Goal: Task Accomplishment & Management: Manage account settings

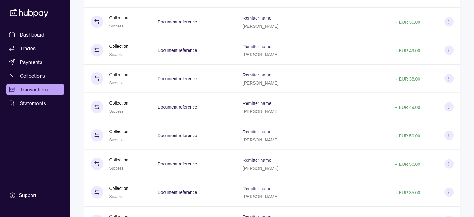
scroll to position [1363, 0]
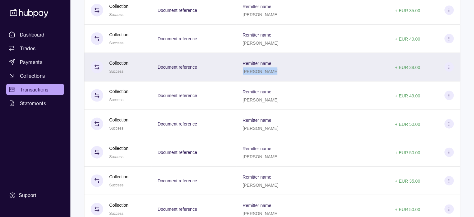
drag, startPoint x: 249, startPoint y: 80, endPoint x: 280, endPoint y: 86, distance: 31.6
click at [280, 81] on div "Remitter name [PERSON_NAME]" at bounding box center [313, 67] width 152 height 28
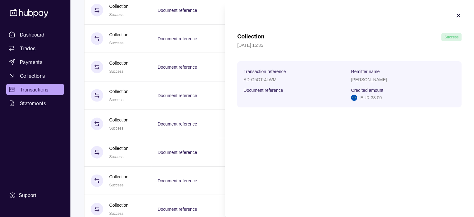
click at [459, 15] on icon "button" at bounding box center [458, 15] width 3 height 3
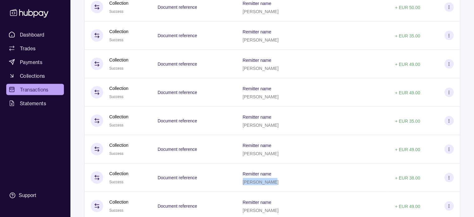
scroll to position [1243, 0]
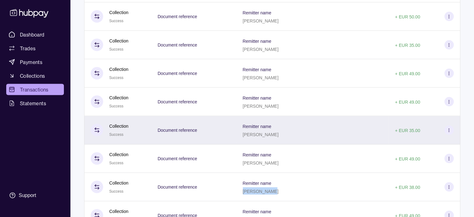
drag, startPoint x: 249, startPoint y: 143, endPoint x: 284, endPoint y: 146, distance: 35.0
click at [284, 144] on div "Remitter name [PERSON_NAME]" at bounding box center [313, 130] width 152 height 28
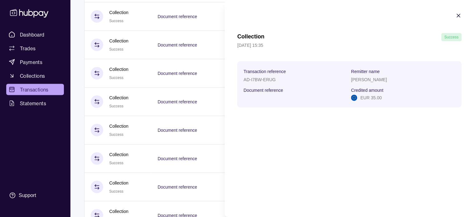
copy p "[PERSON_NAME]"
click at [462, 13] on section "Collection Success [DATE] 15:35 Transaction reference AD-I7BW-ERUG Remitter nam…" at bounding box center [349, 60] width 249 height 120
click at [459, 14] on icon "button" at bounding box center [459, 15] width 6 height 6
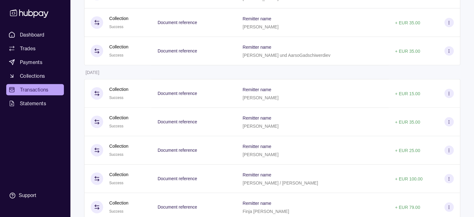
scroll to position [438, 0]
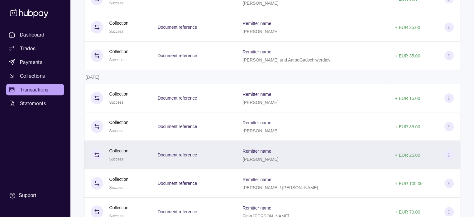
drag, startPoint x: 286, startPoint y: 164, endPoint x: 251, endPoint y: 167, distance: 34.7
click at [251, 167] on div "Remitter name [PERSON_NAME]" at bounding box center [313, 155] width 152 height 28
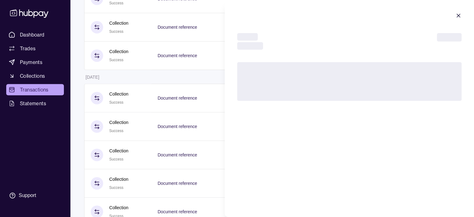
copy p "[PERSON_NAME]"
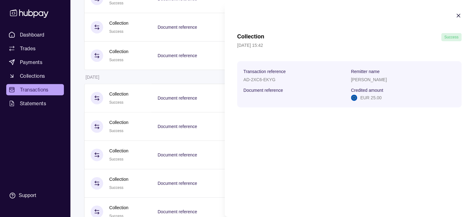
click at [460, 16] on icon "button" at bounding box center [459, 15] width 6 height 6
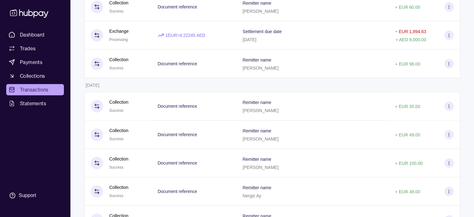
scroll to position [215, 0]
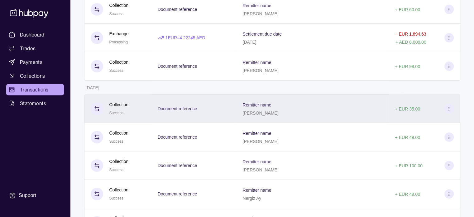
drag, startPoint x: 251, startPoint y: 113, endPoint x: 286, endPoint y: 114, distance: 35.0
click at [286, 114] on div "Remitter name [PERSON_NAME]" at bounding box center [313, 109] width 140 height 16
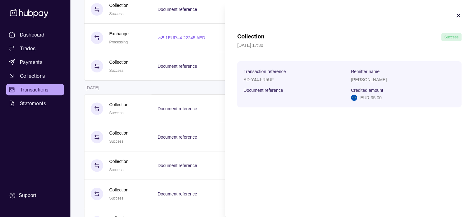
copy p "[PERSON_NAME]"
click at [458, 15] on icon "button" at bounding box center [458, 15] width 3 height 3
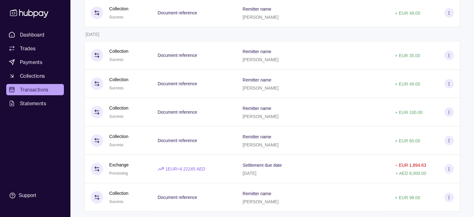
scroll to position [81, 0]
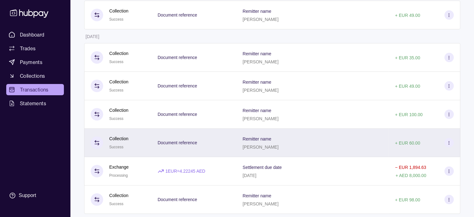
drag, startPoint x: 251, startPoint y: 148, endPoint x: 281, endPoint y: 153, distance: 30.6
click at [281, 153] on div "Remitter name [PERSON_NAME]" at bounding box center [313, 142] width 152 height 28
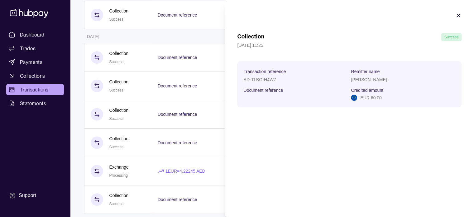
copy p "[PERSON_NAME]"
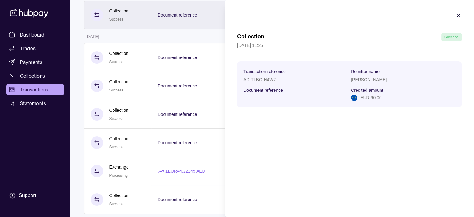
click at [460, 16] on icon "button" at bounding box center [459, 15] width 6 height 6
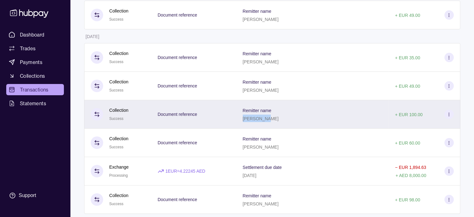
drag, startPoint x: 252, startPoint y: 119, endPoint x: 273, endPoint y: 121, distance: 21.6
click at [273, 121] on div "[PERSON_NAME]" at bounding box center [261, 117] width 36 height 7
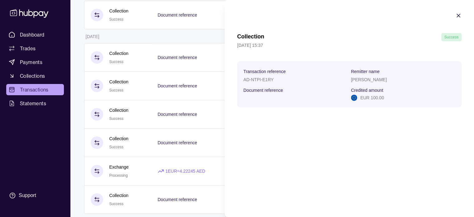
copy p "[PERSON_NAME]"
click at [460, 14] on icon "button" at bounding box center [458, 15] width 3 height 3
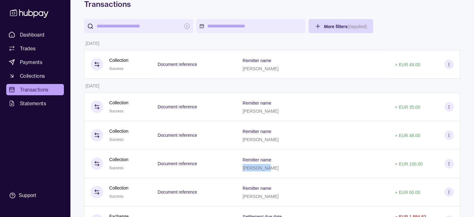
scroll to position [30, 0]
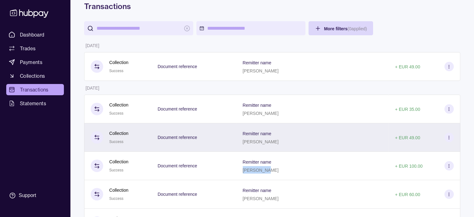
drag, startPoint x: 251, startPoint y: 142, endPoint x: 279, endPoint y: 147, distance: 28.9
click at [279, 147] on div "Remitter name [PERSON_NAME]" at bounding box center [313, 137] width 152 height 28
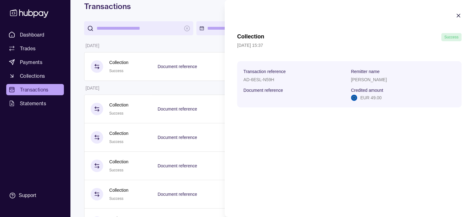
copy p "[PERSON_NAME]"
click at [459, 17] on icon "button" at bounding box center [459, 15] width 6 height 6
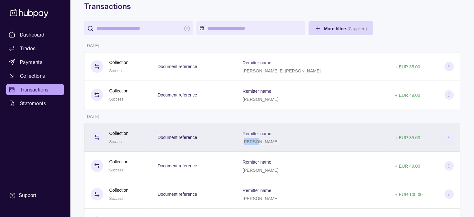
drag, startPoint x: 252, startPoint y: 142, endPoint x: 263, endPoint y: 143, distance: 11.2
click at [263, 143] on p "[PERSON_NAME]" at bounding box center [261, 141] width 36 height 5
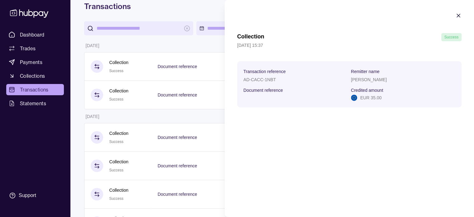
click at [459, 15] on icon "button" at bounding box center [459, 15] width 6 height 6
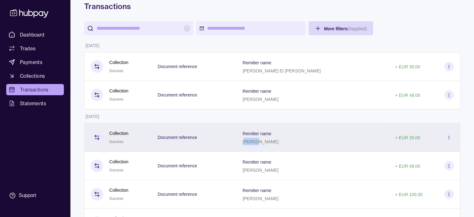
drag, startPoint x: 250, startPoint y: 142, endPoint x: 285, endPoint y: 142, distance: 35.2
click at [285, 142] on div "Remitter name [PERSON_NAME]" at bounding box center [313, 137] width 140 height 16
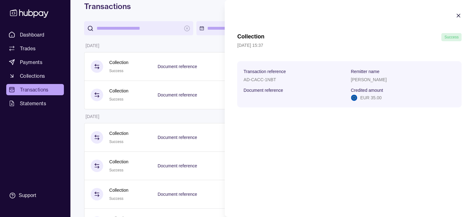
copy p "[PERSON_NAME]"
click at [462, 16] on icon "button" at bounding box center [459, 15] width 6 height 6
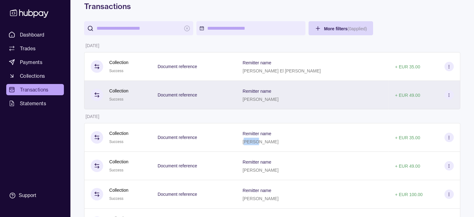
drag, startPoint x: 251, startPoint y: 99, endPoint x: 281, endPoint y: 102, distance: 30.1
click at [281, 102] on div "Remitter name [PERSON_NAME]" at bounding box center [313, 95] width 140 height 16
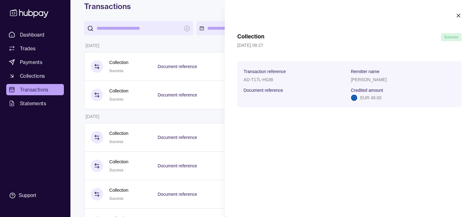
copy p "[PERSON_NAME]"
click at [462, 15] on section "Collection Success [DATE] 08:27 Transaction reference AD-T17L-HGIB Remitter nam…" at bounding box center [349, 60] width 249 height 120
click at [456, 13] on icon "button" at bounding box center [459, 15] width 6 height 6
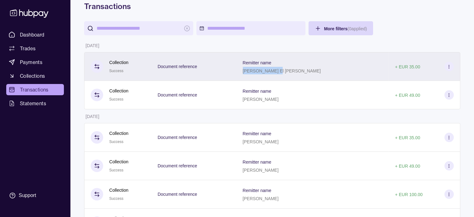
drag, startPoint x: 251, startPoint y: 71, endPoint x: 281, endPoint y: 72, distance: 30.3
click at [281, 72] on p "[PERSON_NAME] El [PERSON_NAME]" at bounding box center [282, 70] width 78 height 5
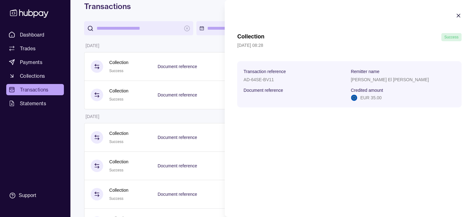
copy p "[PERSON_NAME] El [PERSON_NAME]"
click at [458, 14] on icon "button" at bounding box center [459, 15] width 6 height 6
